Goal: Task Accomplishment & Management: Use online tool/utility

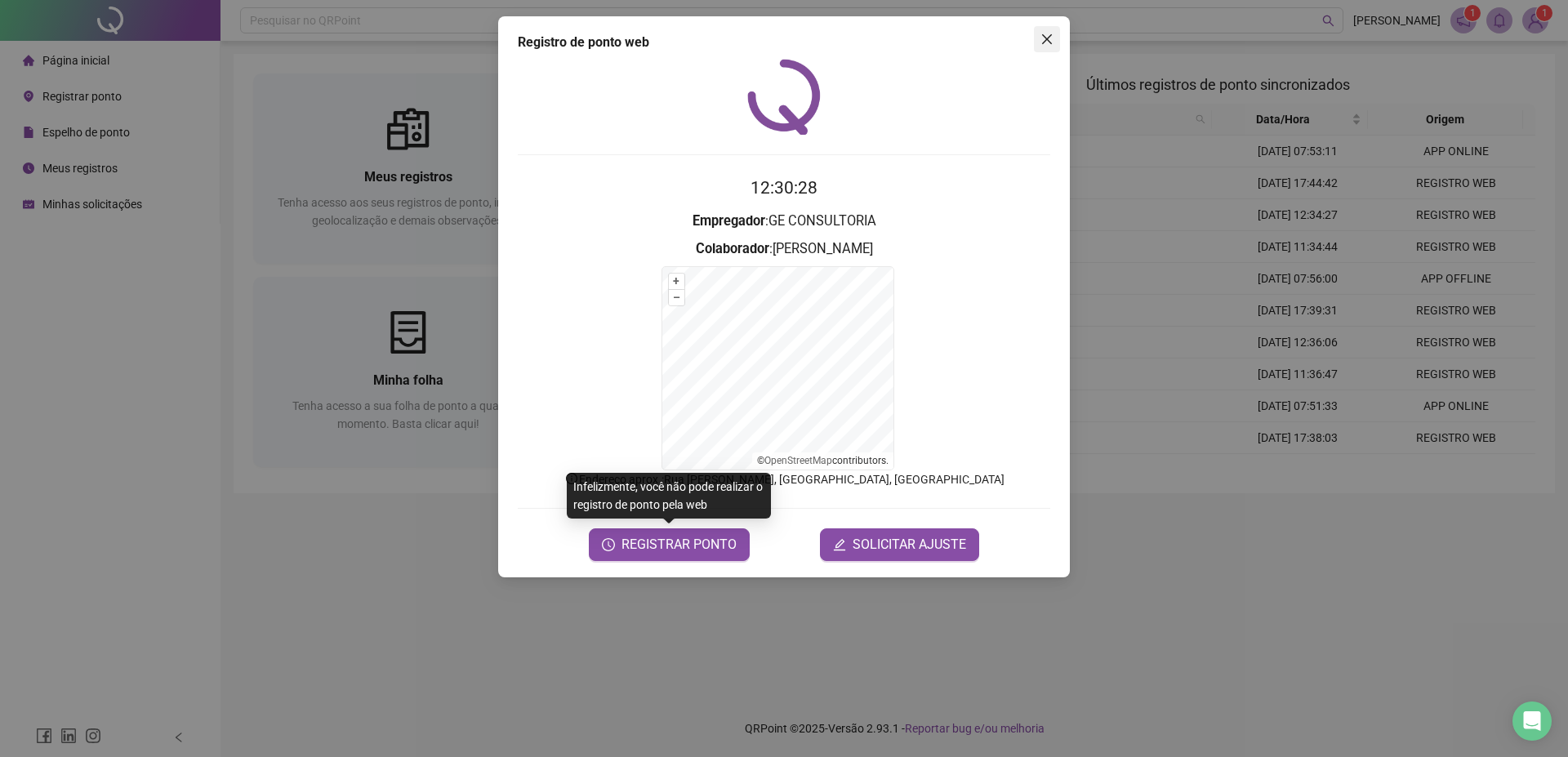
click at [1041, 32] on button "Close" at bounding box center [1047, 39] width 27 height 27
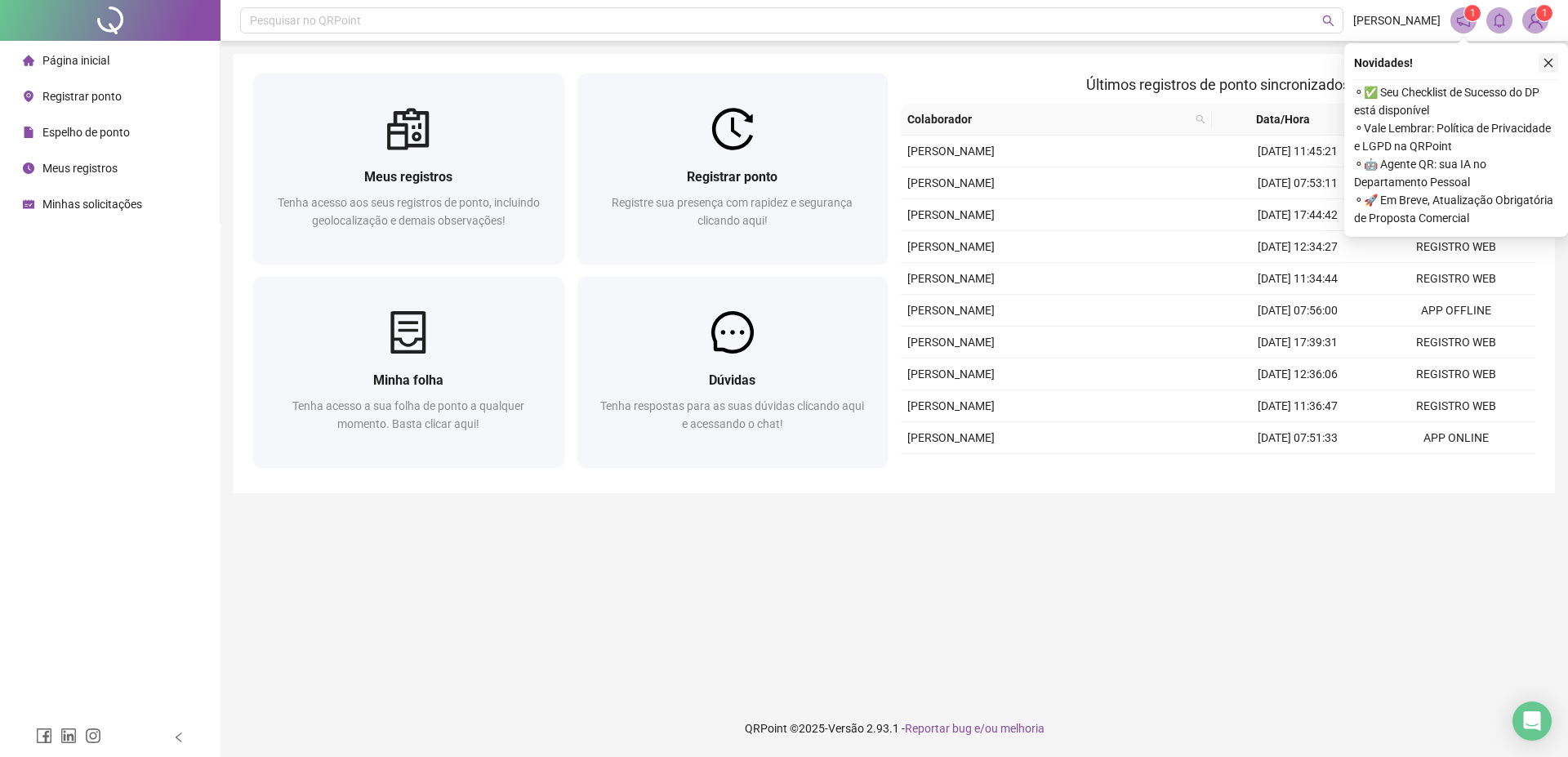
click at [1546, 58] on icon "close" at bounding box center [1548, 63] width 12 height 12
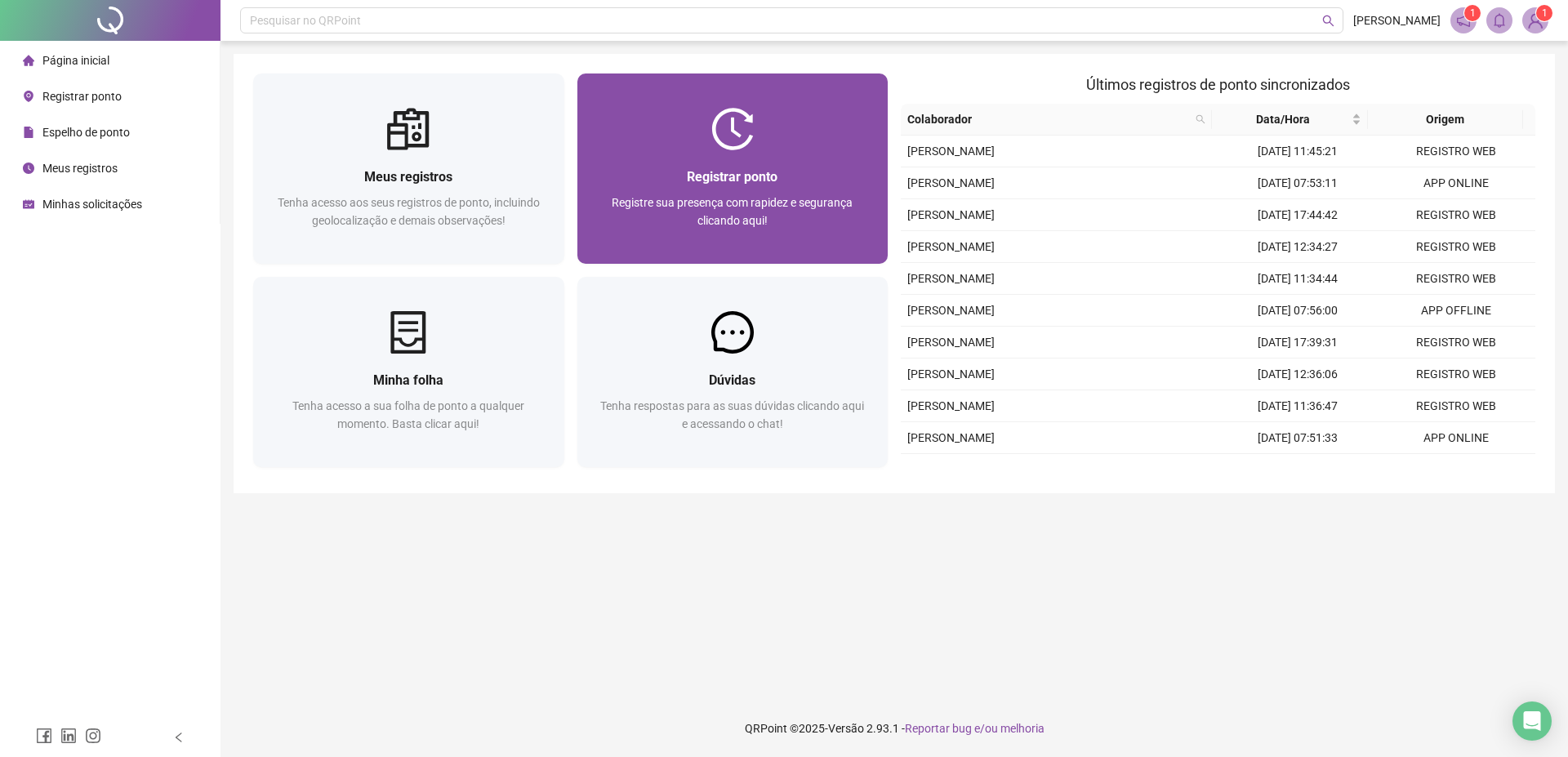
click at [798, 176] on div "Registrar ponto" at bounding box center [732, 176] width 272 height 20
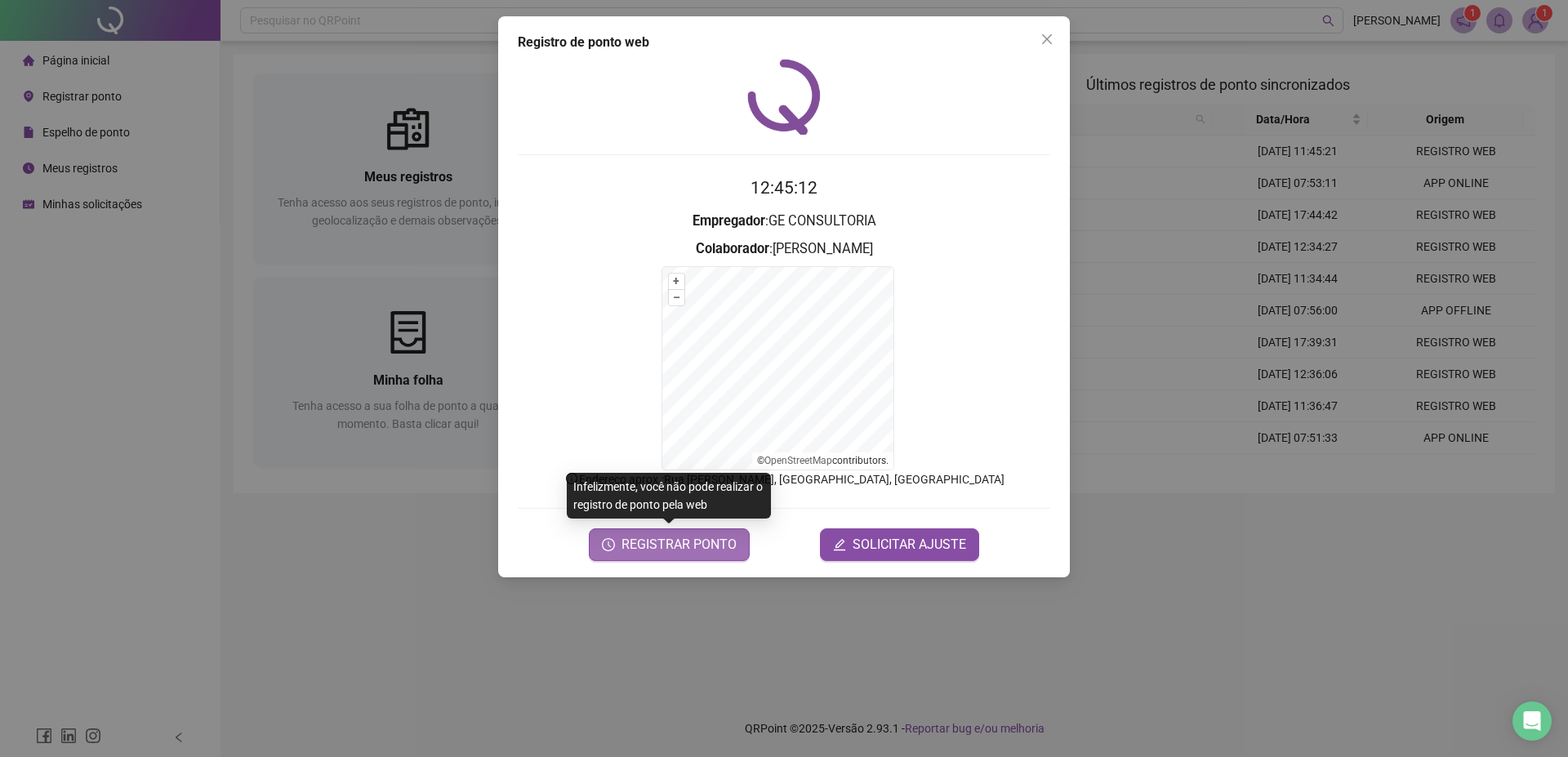
click at [628, 553] on span "REGISTRAR PONTO" at bounding box center [679, 544] width 115 height 19
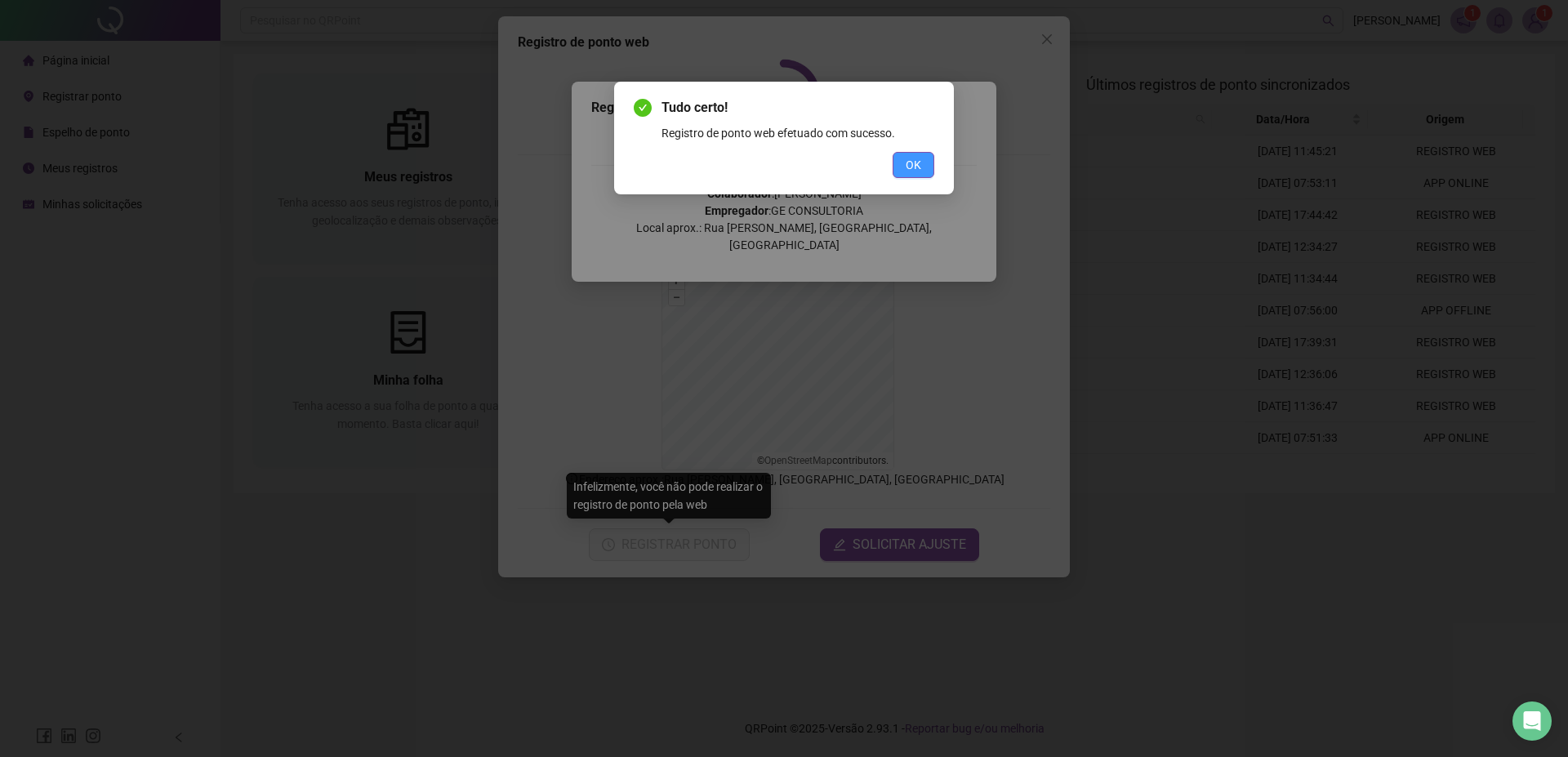
click at [925, 156] on button "OK" at bounding box center [913, 165] width 42 height 27
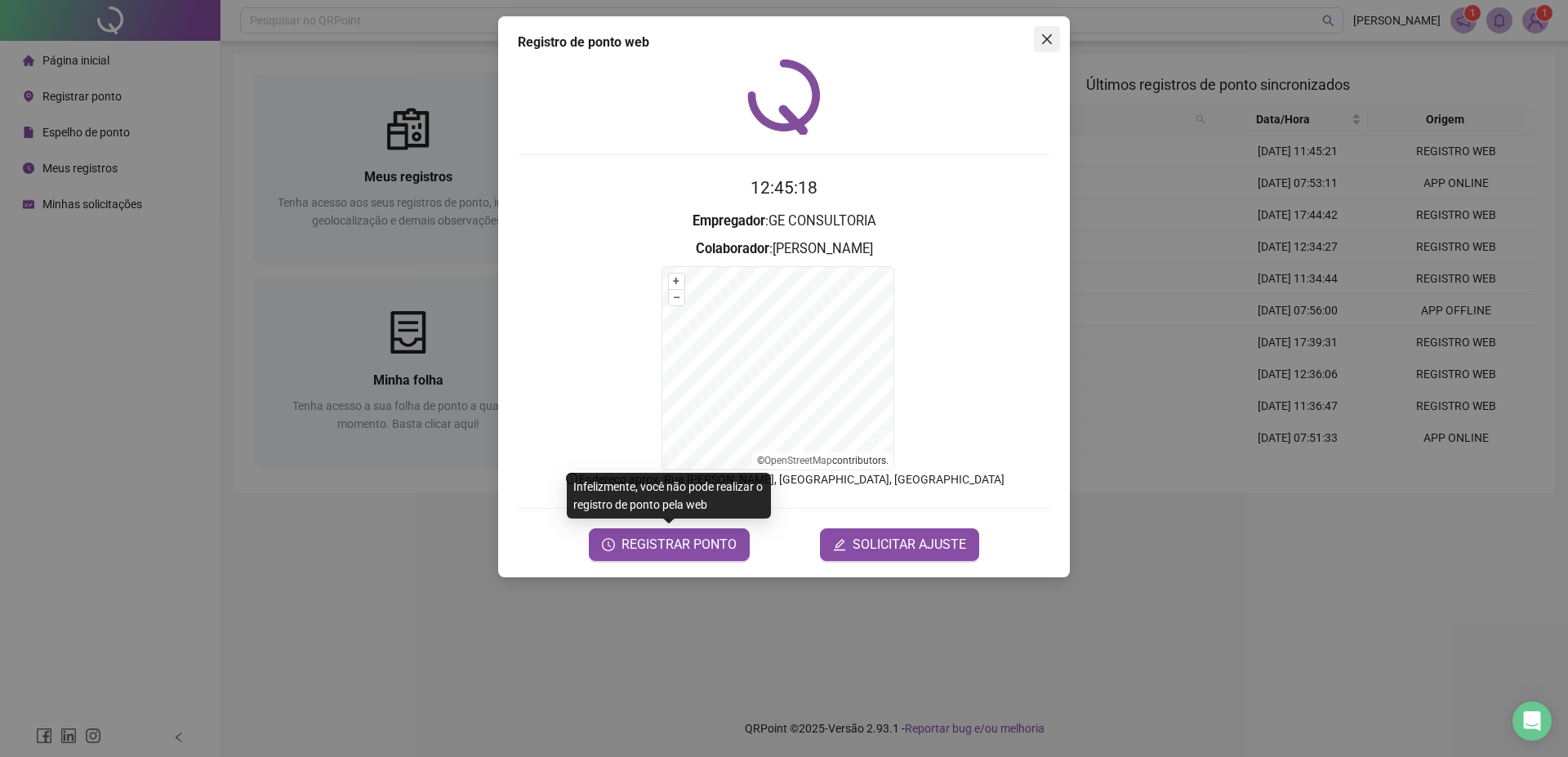
click at [1044, 37] on icon "close" at bounding box center [1046, 39] width 10 height 10
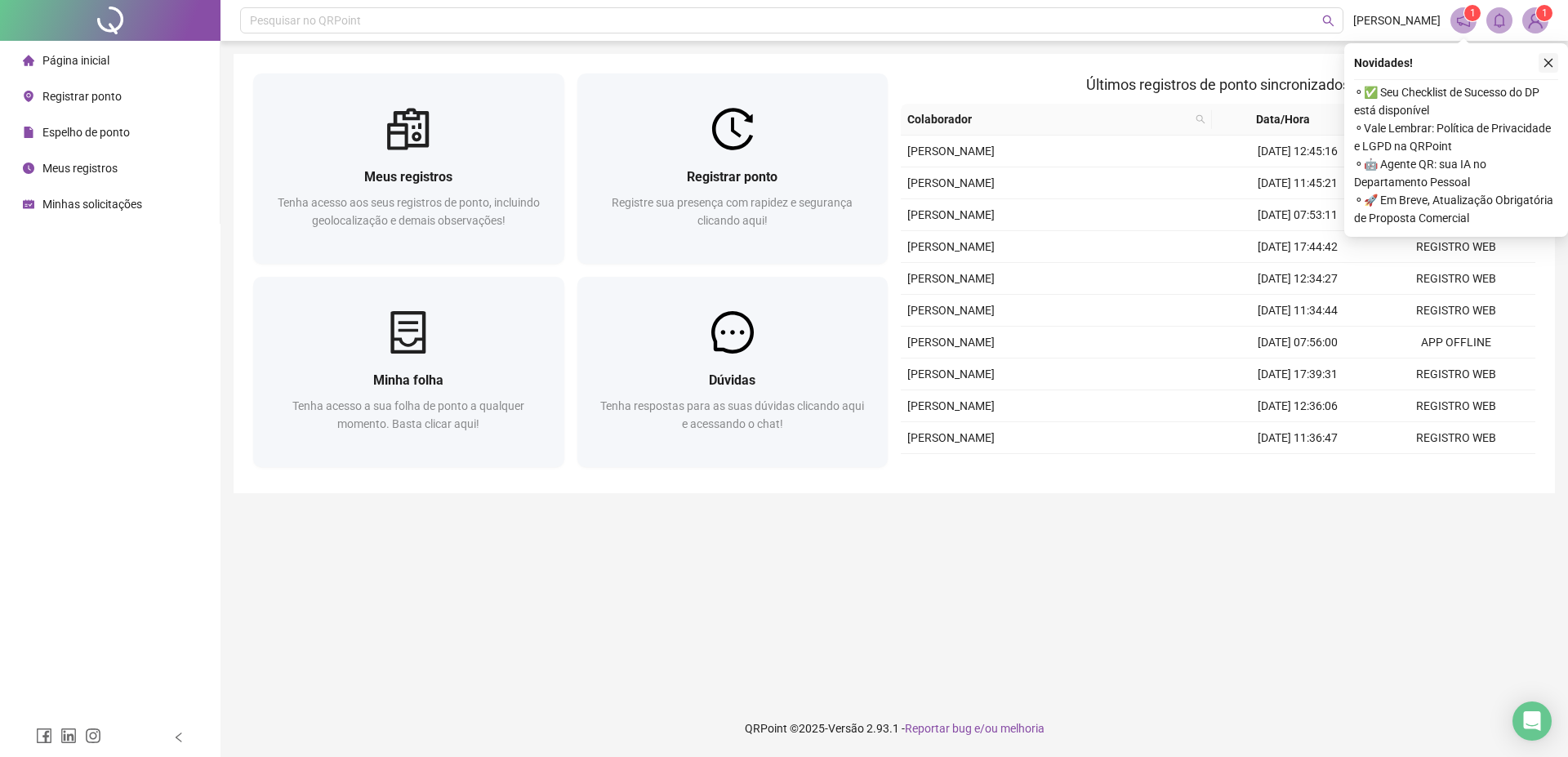
click at [1550, 61] on icon "close" at bounding box center [1549, 63] width 9 height 9
